Goal: Check status: Check status

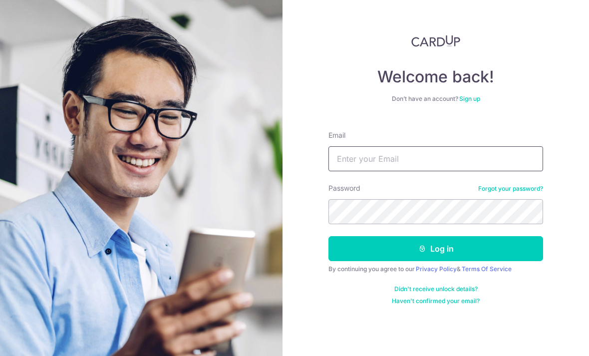
click at [454, 157] on input "Email" at bounding box center [435, 158] width 215 height 25
type input "El.goh@icloud.com"
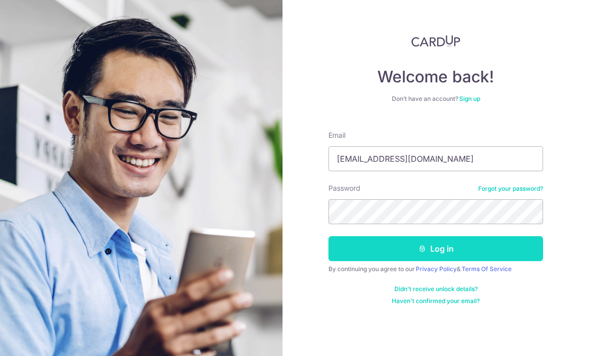
click at [450, 250] on button "Log in" at bounding box center [435, 248] width 215 height 25
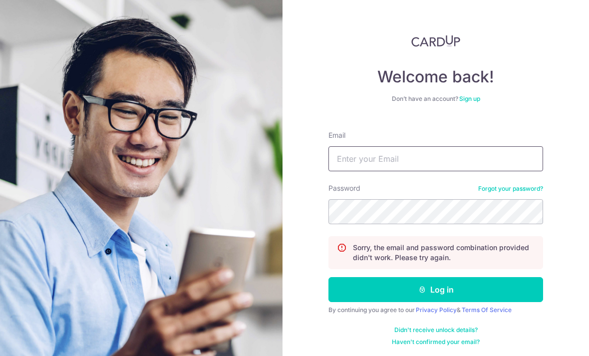
click at [398, 160] on input "Email" at bounding box center [435, 158] width 215 height 25
type input "[EMAIL_ADDRESS][DOMAIN_NAME]"
click at [389, 240] on div "Sorry, the email and password combination provided didn't work. Please try agai…" at bounding box center [435, 252] width 215 height 33
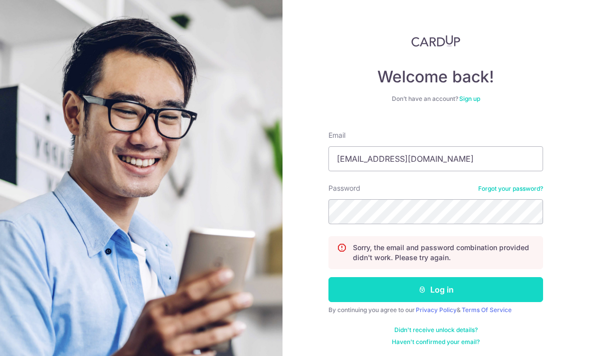
click at [441, 293] on button "Log in" at bounding box center [435, 289] width 215 height 25
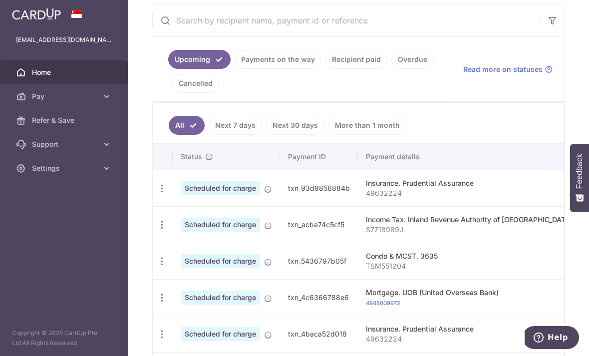
scroll to position [189, 0]
click at [235, 68] on link "Payments on the way" at bounding box center [278, 58] width 87 height 19
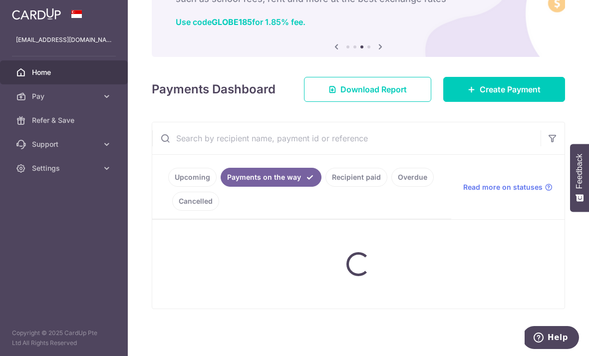
scroll to position [63, 0]
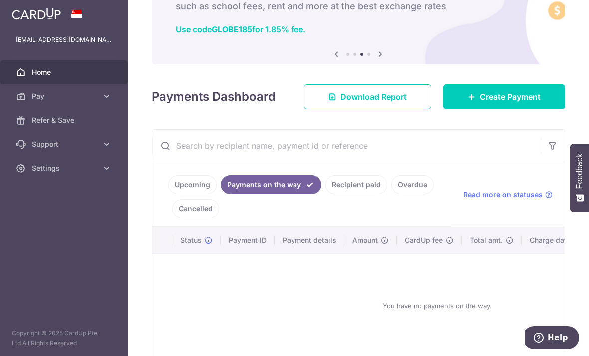
click at [325, 194] on link "Recipient paid" at bounding box center [356, 184] width 62 height 19
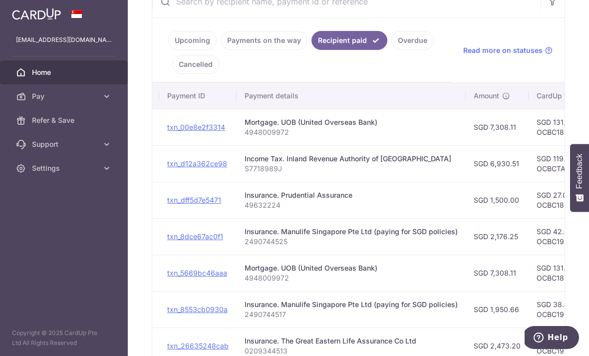
scroll to position [209, 0]
